Goal: Task Accomplishment & Management: Manage account settings

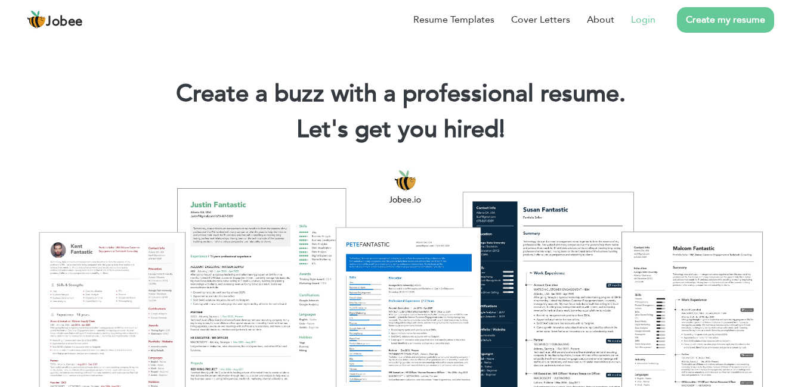
click at [651, 14] on link "Login" at bounding box center [643, 20] width 24 height 14
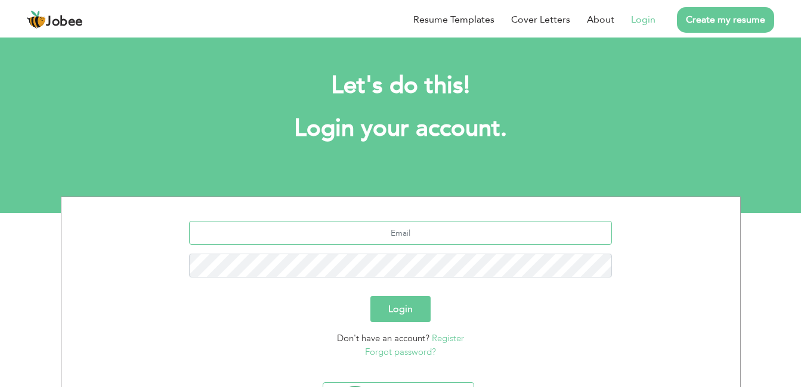
click at [417, 235] on input "text" at bounding box center [400, 233] width 423 height 24
type input "[EMAIL_ADDRESS][DOMAIN_NAME]"
click at [408, 307] on button "Login" at bounding box center [400, 309] width 60 height 26
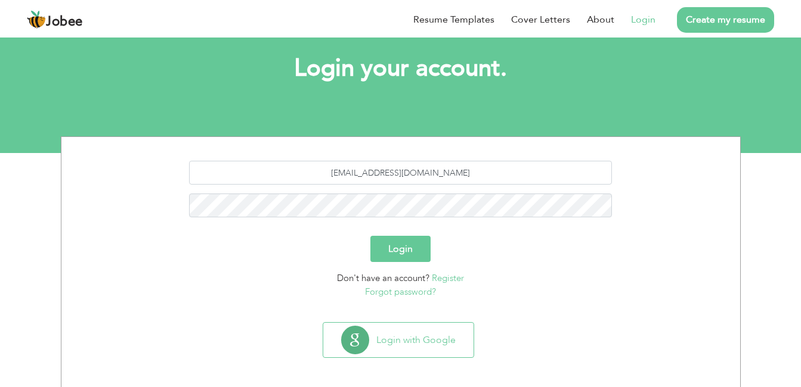
scroll to position [65, 0]
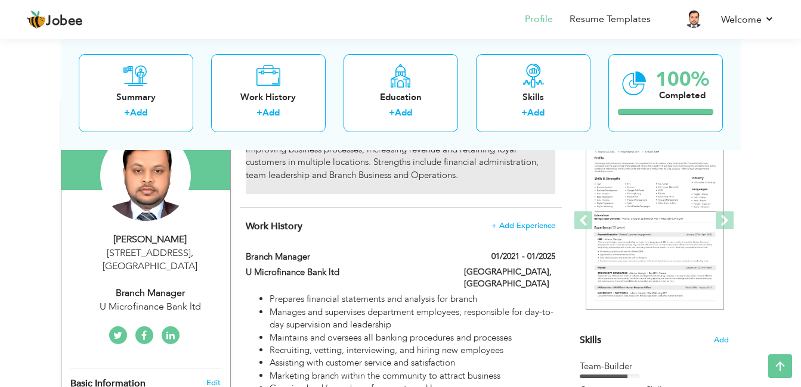
scroll to position [119, 0]
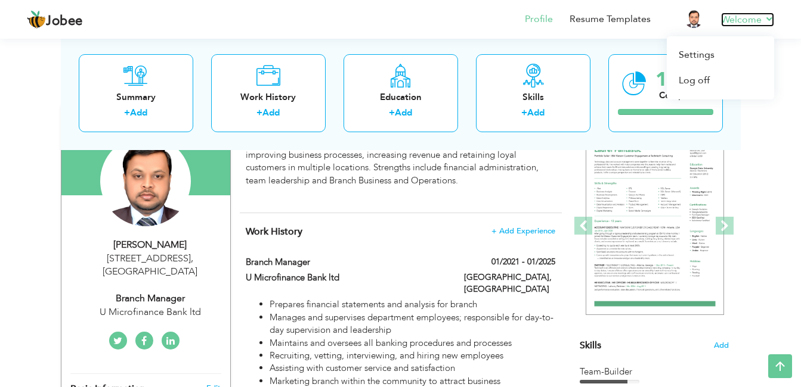
click at [770, 21] on link "Welcome" at bounding box center [747, 20] width 53 height 14
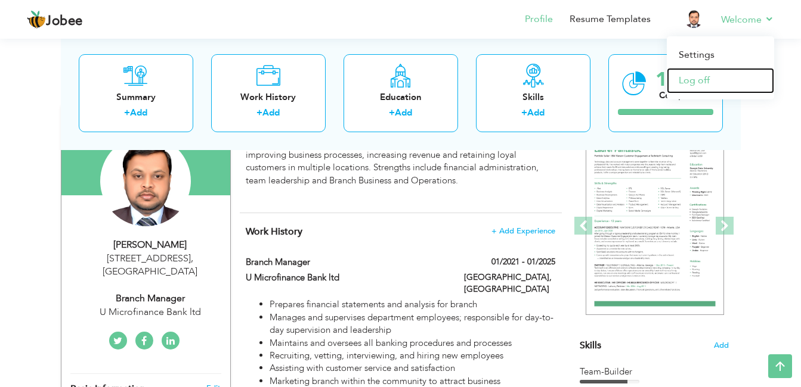
click at [695, 82] on link "Log off" at bounding box center [719, 81] width 107 height 26
